Goal: Use online tool/utility: Utilize a website feature to perform a specific function

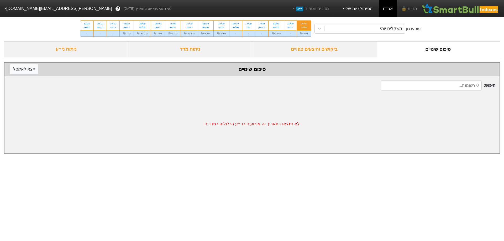
click at [367, 11] on link "הסימולציות שלי" at bounding box center [357, 8] width 35 height 11
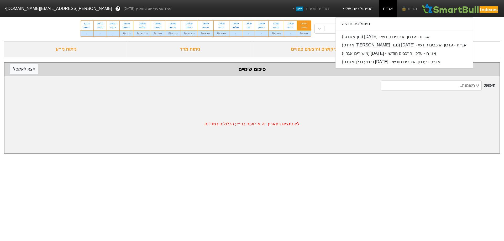
click at [308, 41] on div "סוג עדכון משקלים יומי 09/09 שלישי ₪4.6M 10/09 רביעי - 11/09 חמישי ₪32.9M 14/09 …" at bounding box center [252, 29] width 504 height 26
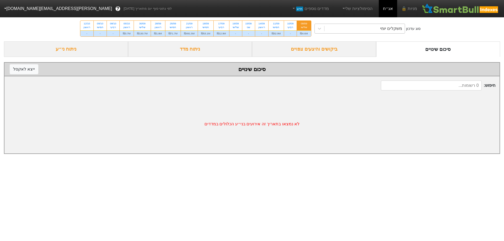
click at [333, 32] on div "משקלים יומי" at bounding box center [365, 28] width 81 height 9
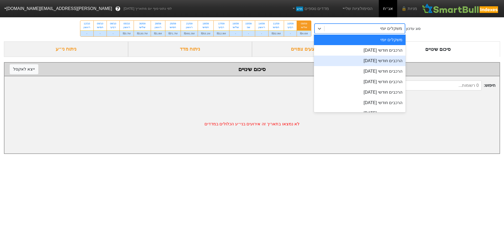
click at [371, 59] on div "הרכבים חודשי [DATE]" at bounding box center [360, 61] width 92 height 11
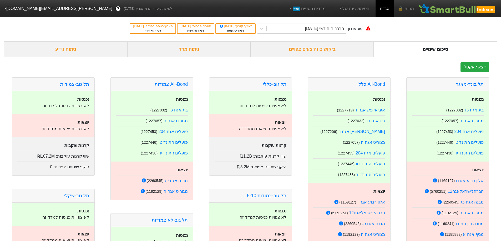
click at [328, 47] on div "ביקושים והיצעים צפויים" at bounding box center [311, 50] width 123 height 16
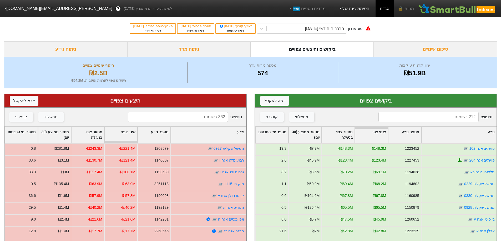
click at [371, 11] on link "הסימולציות שלי" at bounding box center [353, 8] width 35 height 11
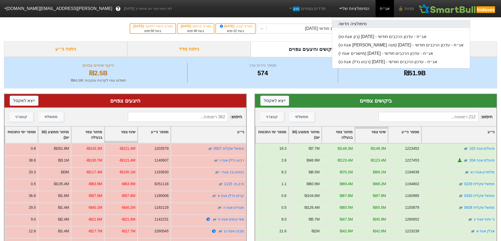
click at [367, 26] on link "סימולציה חדשה" at bounding box center [401, 24] width 138 height 8
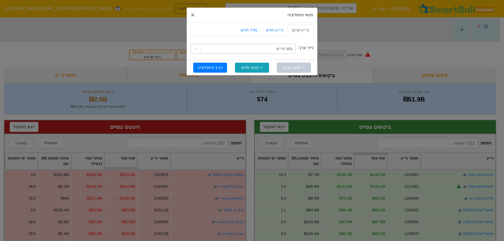
click at [283, 51] on div "בחר ני״ע" at bounding box center [285, 49] width 16 height 6
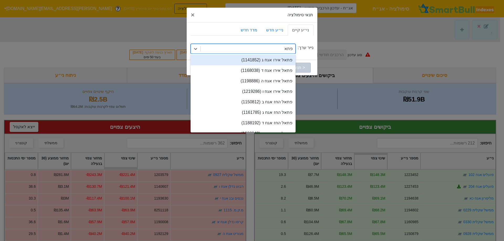
type input "פתאל"
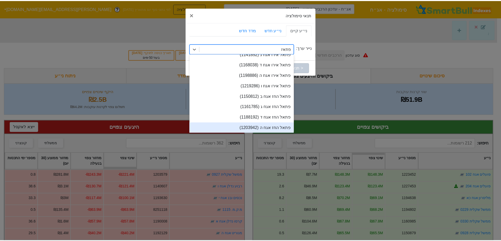
scroll to position [7, 0]
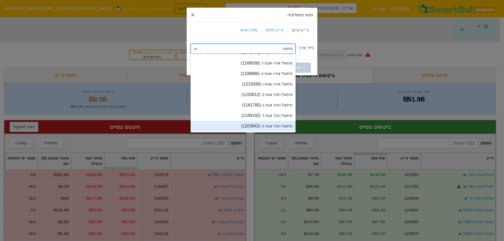
click at [229, 128] on div "פתאל החז אגח ה (1203942)" at bounding box center [243, 126] width 105 height 11
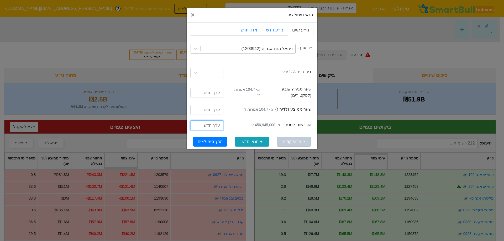
drag, startPoint x: 213, startPoint y: 120, endPoint x: 265, endPoint y: 79, distance: 65.1
click at [213, 121] on input "number" at bounding box center [206, 126] width 33 height 10
type input "615945000"
click at [218, 137] on button "הרץ סימולציה" at bounding box center [210, 142] width 34 height 10
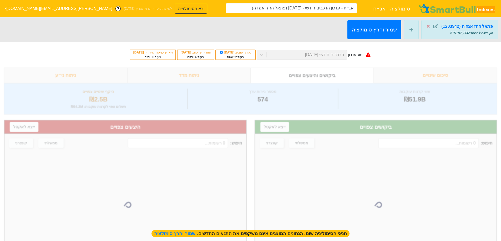
type input "אג״ח - עדכון הרכבים חודשי - [DATE] (פתאל החז אגח ה)"
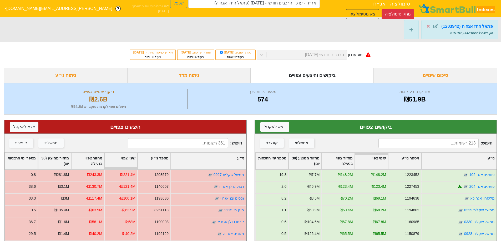
click at [432, 143] on input at bounding box center [428, 143] width 100 height 10
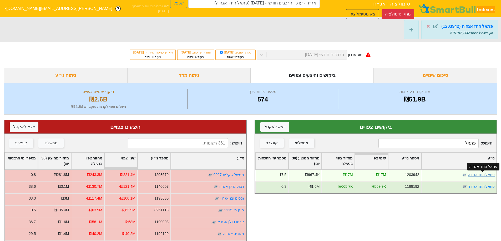
type input "פתאל"
click at [475, 173] on link "פתאל החז אגח ה" at bounding box center [480, 175] width 27 height 4
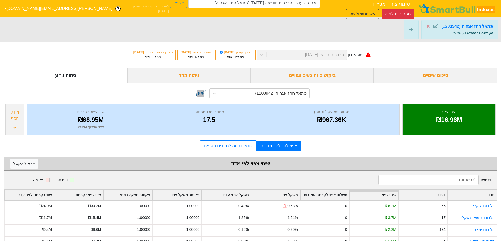
click at [344, 75] on div "ביקושים והיצעים צפויים" at bounding box center [311, 76] width 123 height 16
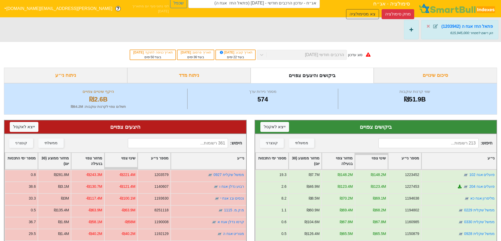
click at [413, 30] on icon at bounding box center [411, 30] width 4 height 4
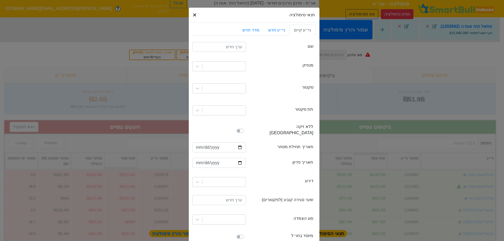
click at [197, 12] on span "×" at bounding box center [195, 14] width 4 height 7
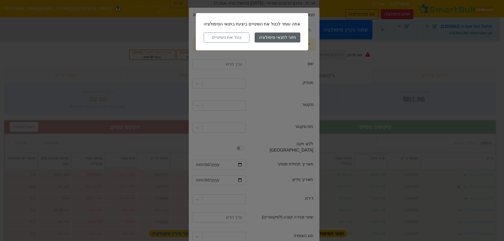
click at [279, 36] on button "חזור לתנאי סימולציה" at bounding box center [278, 38] width 46 height 10
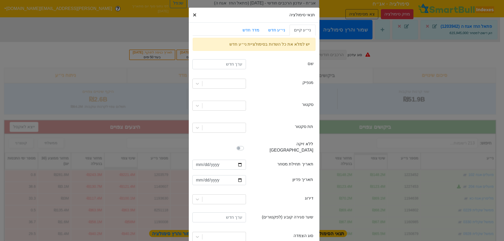
click at [197, 16] on span "×" at bounding box center [195, 14] width 4 height 7
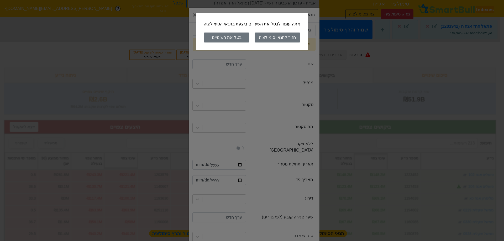
click at [228, 38] on button "בטל את השינויים" at bounding box center [227, 38] width 46 height 10
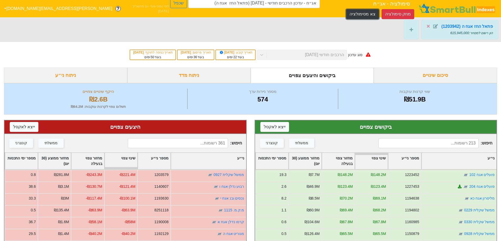
click at [346, 9] on button "צא מסימולציה" at bounding box center [362, 14] width 33 height 10
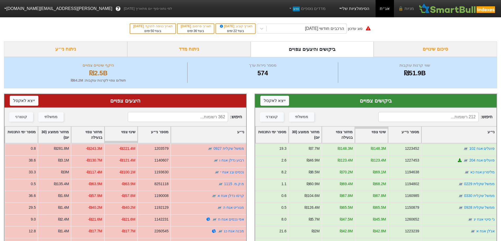
click at [358, 6] on link "הסימולציות שלי" at bounding box center [353, 8] width 35 height 11
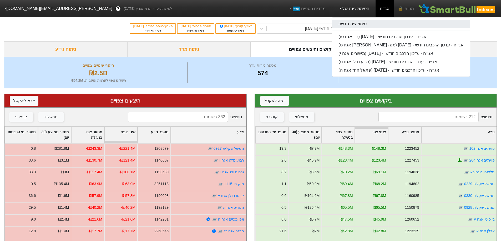
click at [357, 20] on link "סימולציה חדשה" at bounding box center [401, 24] width 138 height 8
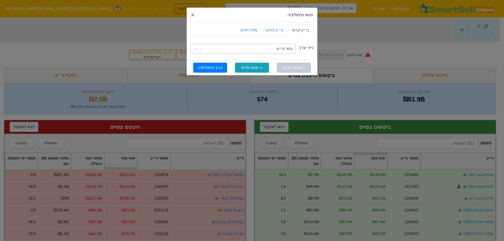
click at [266, 49] on div "בחר ני״ע" at bounding box center [248, 48] width 95 height 9
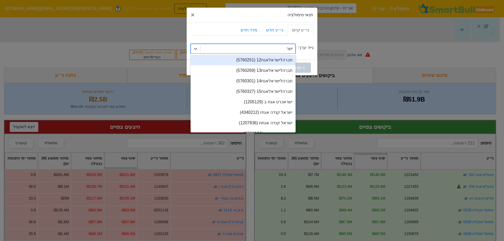
type input "[PERSON_NAME]"
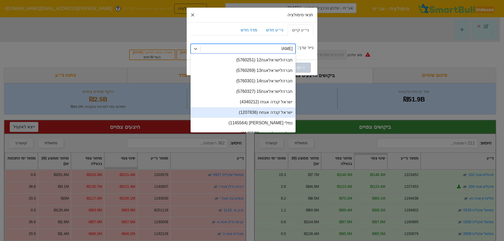
click at [281, 113] on div "ישראל קנדה אגחח (1207836)" at bounding box center [243, 112] width 105 height 11
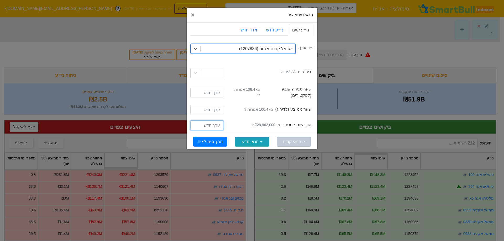
click at [207, 121] on input "number" at bounding box center [206, 126] width 33 height 10
type input "878962000"
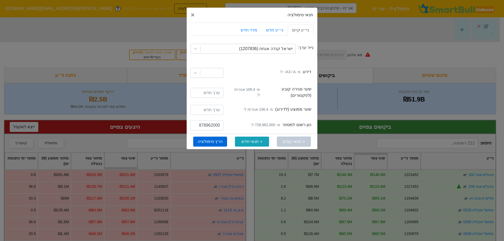
click at [206, 137] on button "הרץ סימולציה" at bounding box center [210, 142] width 34 height 10
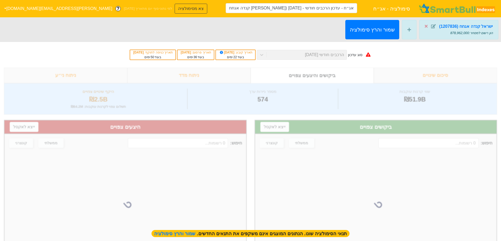
type input "אג״ח - עדכון הרכבים חודשי - [DATE] ([PERSON_NAME] קנדה אגחח)"
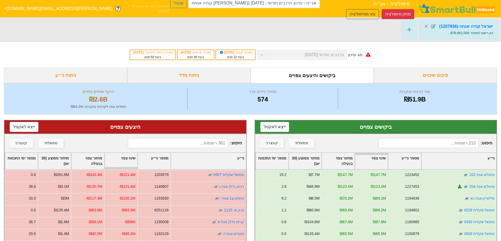
click at [426, 142] on input at bounding box center [428, 143] width 100 height 10
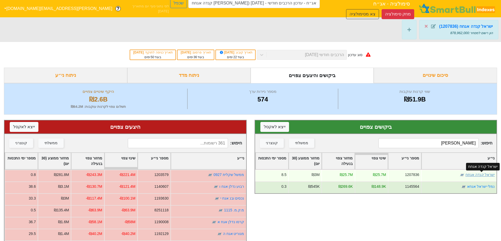
type input "[PERSON_NAME]"
click at [474, 176] on link "ישראל קנדה אגחח" at bounding box center [479, 175] width 29 height 4
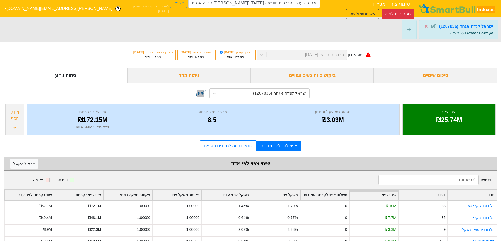
click at [9, 124] on div "מידע נוסף" at bounding box center [14, 120] width 19 height 32
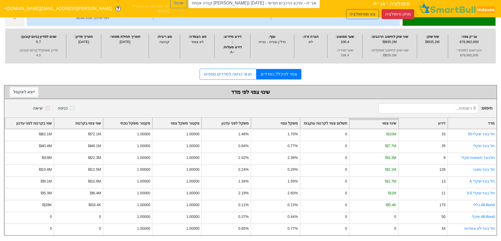
scroll to position [113, 0]
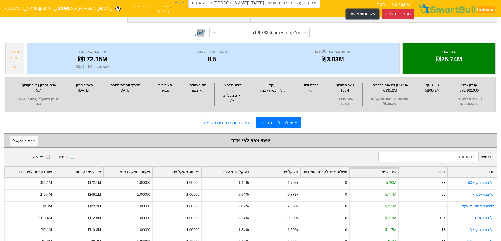
click at [346, 9] on button "צא מסימולציה" at bounding box center [362, 14] width 33 height 10
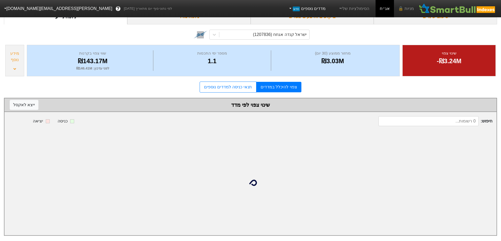
scroll to position [50, 0]
